Goal: Information Seeking & Learning: Check status

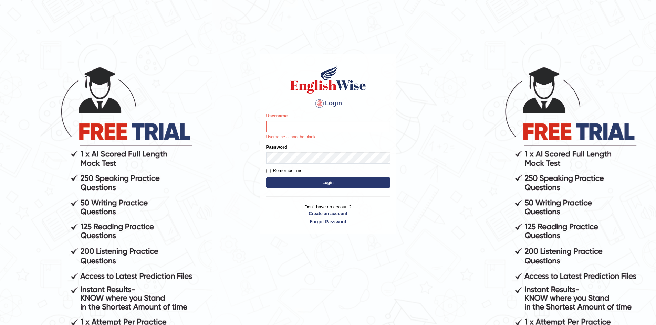
type input "Eunice7589"
click at [412, 228] on body "Login Please fix the following errors: Username Eunice7589 Username cannot be b…" at bounding box center [328, 195] width 656 height 325
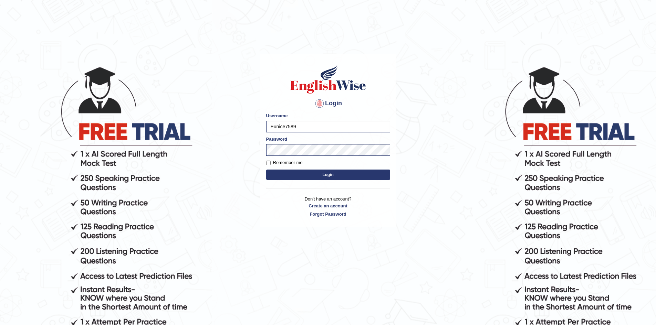
click at [325, 177] on button "Login" at bounding box center [328, 175] width 124 height 10
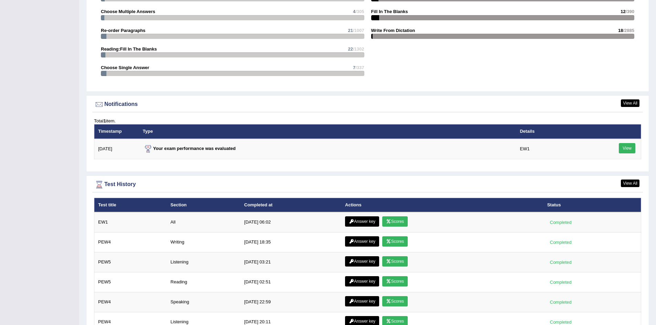
scroll to position [792, 0]
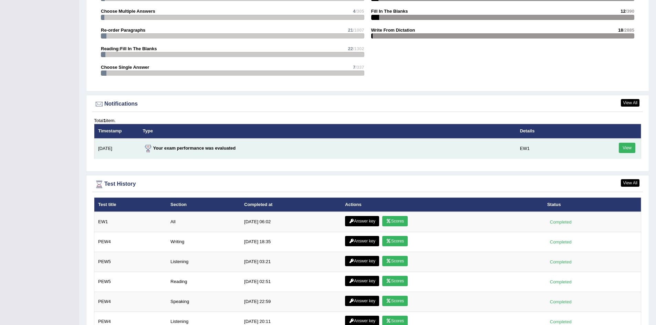
click at [627, 152] on link "View" at bounding box center [627, 148] width 17 height 10
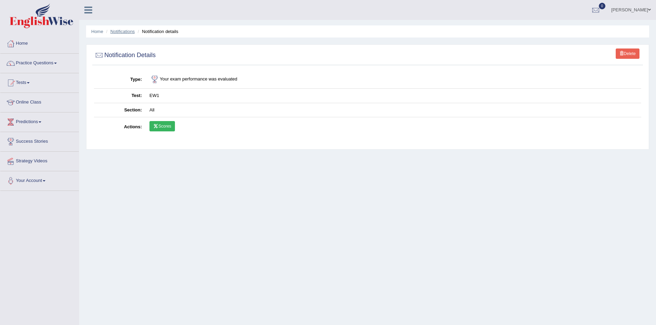
click at [118, 30] on link "Notifications" at bounding box center [123, 31] width 24 height 5
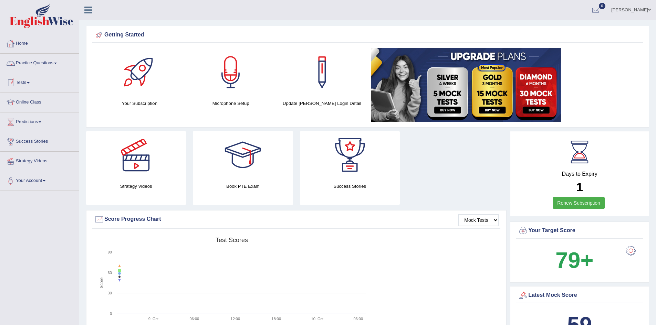
click at [28, 81] on link "Tests" at bounding box center [39, 81] width 79 height 17
click at [33, 63] on link "Practice Questions" at bounding box center [39, 62] width 79 height 17
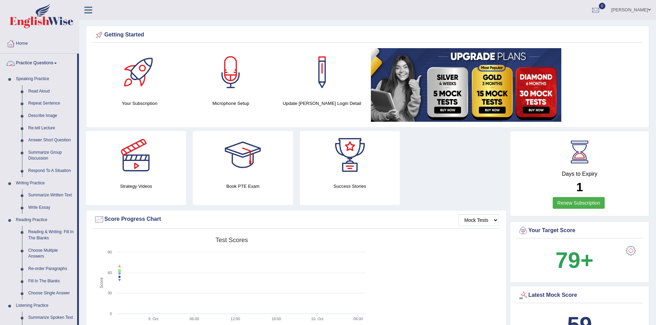
click at [33, 63] on link "Practice Questions" at bounding box center [38, 62] width 77 height 17
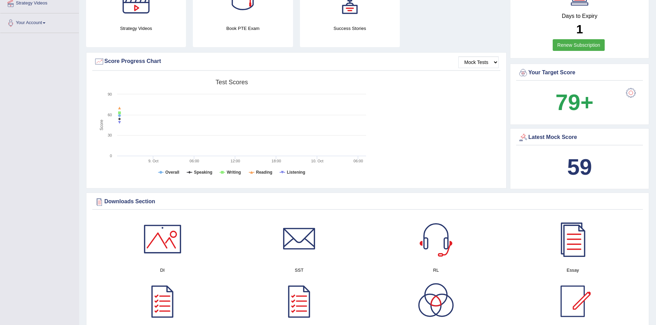
scroll to position [285, 0]
